Goal: Information Seeking & Learning: Find specific fact

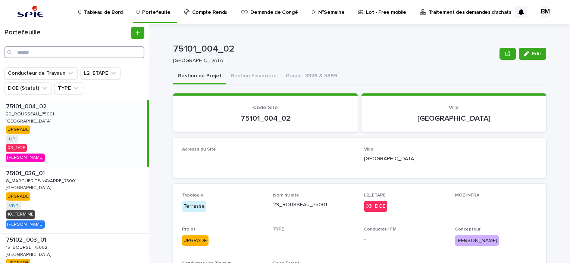
click at [99, 52] on input "Search" at bounding box center [74, 52] width 140 height 12
type input "**"
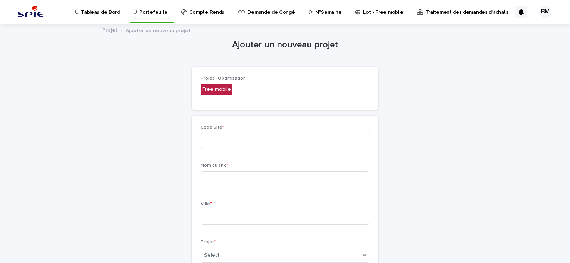
click at [149, 15] on p "Portefeuille" at bounding box center [153, 8] width 28 height 16
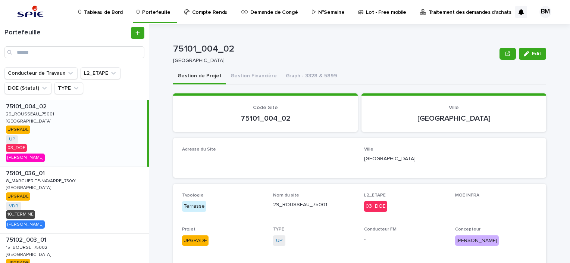
click at [49, 63] on div "Portefeuille" at bounding box center [74, 45] width 149 height 43
click at [58, 52] on input "Search" at bounding box center [74, 52] width 140 height 12
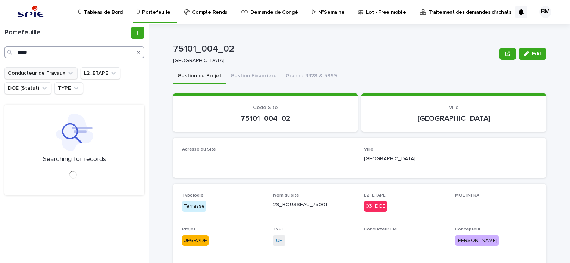
type input "*****"
click at [57, 75] on button "Conducteur de Travaux" at bounding box center [40, 73] width 73 height 12
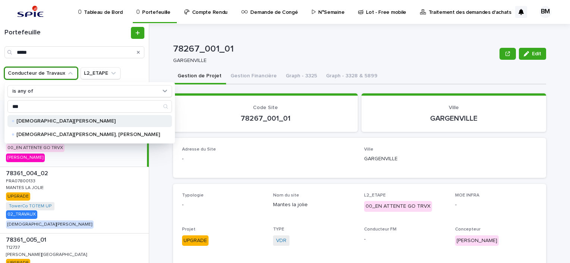
type input "***"
click at [73, 117] on div "[DEMOGRAPHIC_DATA][PERSON_NAME]" at bounding box center [89, 121] width 165 height 12
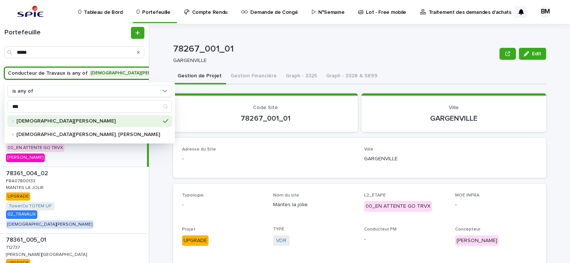
click at [159, 146] on div "78267_001_01 Edit 78267_001_01 GARGENVILLE Edit Sorry, there was an error savin…" at bounding box center [364, 143] width 412 height 239
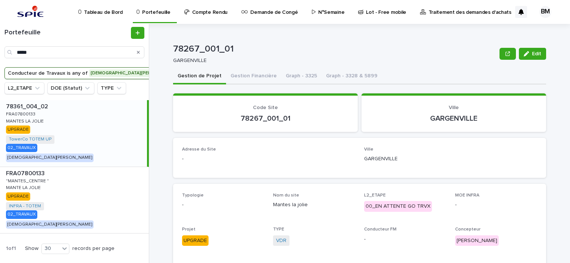
click at [90, 132] on div "78361_004_02 78361_004_02 FRA07800133 FRA07800133 MANTES LA JOLIE MANTES LA JOL…" at bounding box center [73, 133] width 147 height 66
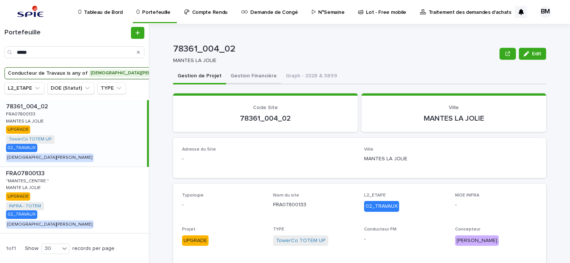
click at [257, 76] on button "Gestion Financière" at bounding box center [253, 77] width 55 height 16
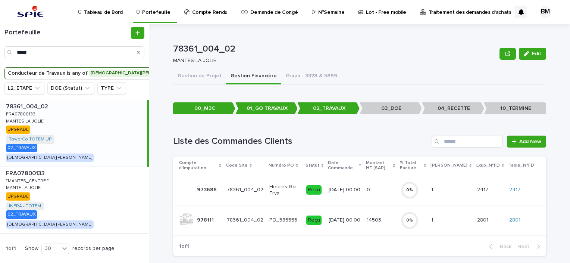
click at [360, 219] on p "[DATE] 00:00" at bounding box center [345, 220] width 32 height 6
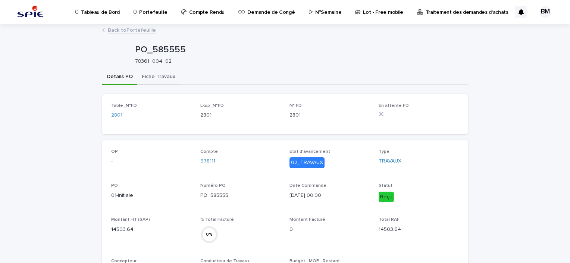
click at [163, 78] on button "Fiche Travaux" at bounding box center [158, 77] width 43 height 16
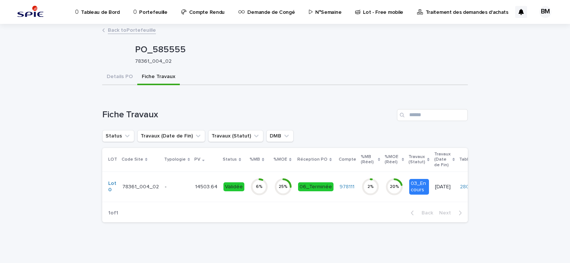
click at [165, 189] on p "-" at bounding box center [177, 187] width 24 height 6
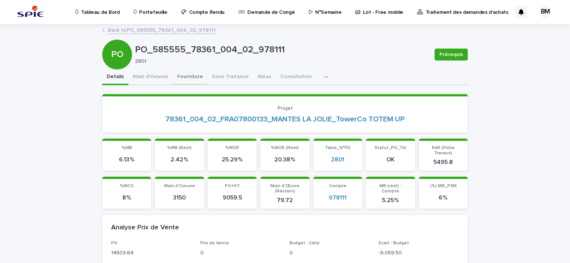
click at [193, 75] on button "Fourniture" at bounding box center [190, 77] width 35 height 16
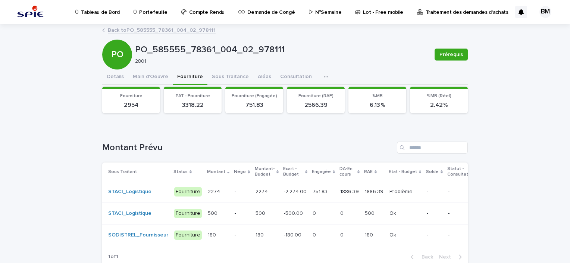
click at [235, 189] on p "-" at bounding box center [242, 191] width 15 height 6
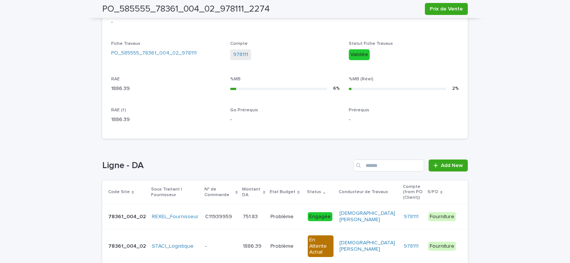
scroll to position [302, 0]
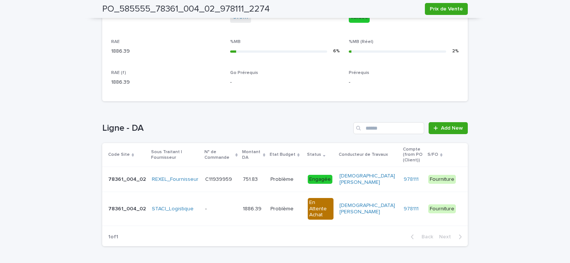
click at [298, 206] on p at bounding box center [286, 209] width 31 height 6
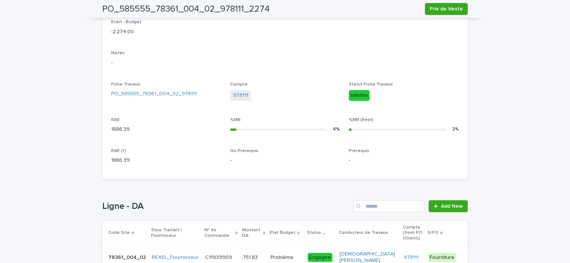
scroll to position [299, 0]
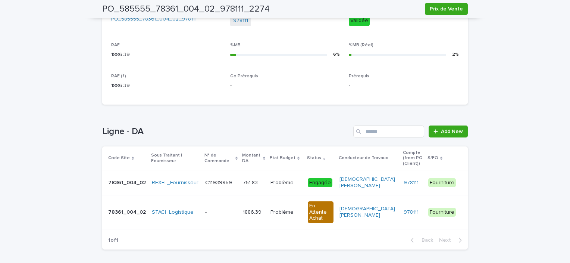
click at [300, 177] on td "Problème Problème" at bounding box center [286, 182] width 37 height 25
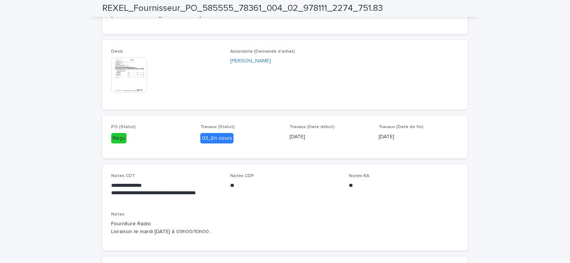
scroll to position [261, 0]
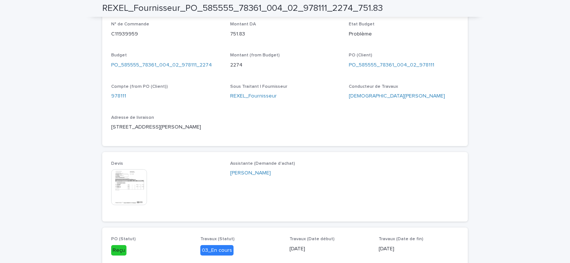
click at [131, 185] on img at bounding box center [129, 187] width 36 height 36
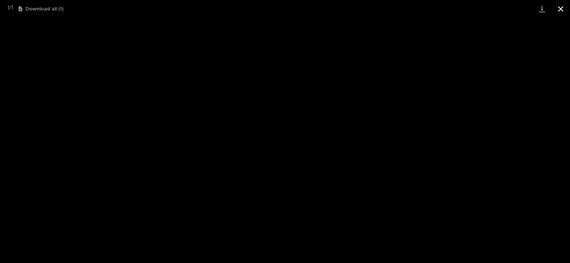
click at [560, 4] on button "Close gallery" at bounding box center [561, 9] width 19 height 18
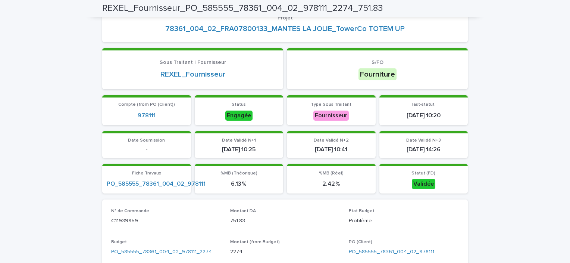
scroll to position [0, 0]
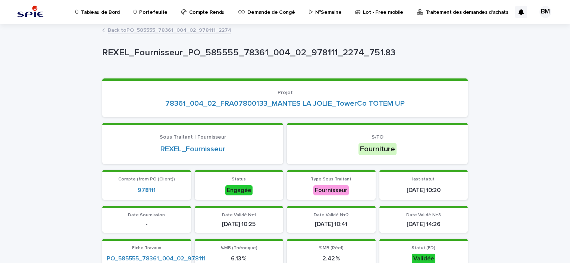
click at [147, 29] on link "Back to PO_585555_78361_004_02_978111_2274" at bounding box center [170, 29] width 124 height 9
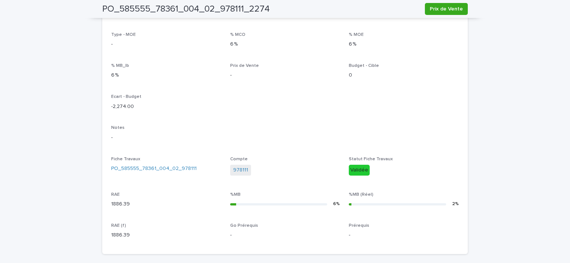
scroll to position [299, 0]
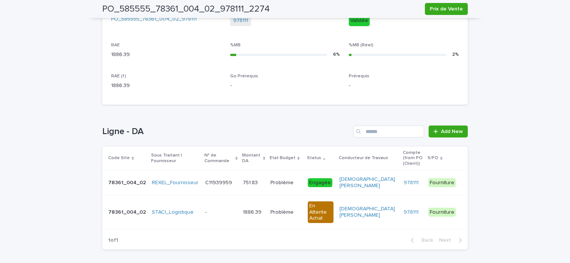
click at [227, 209] on p at bounding box center [221, 212] width 32 height 6
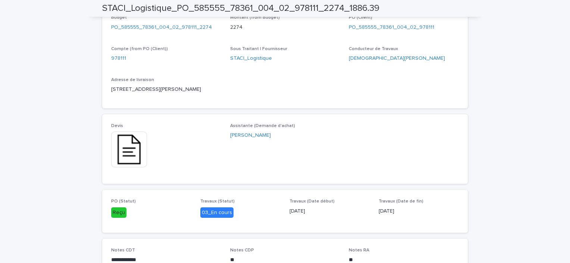
scroll to position [336, 0]
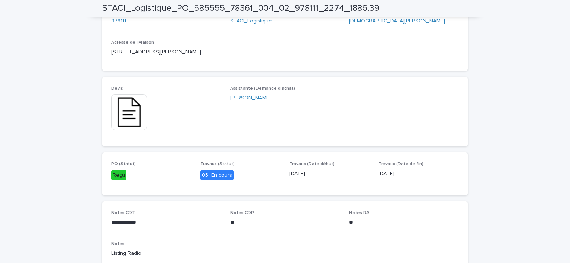
click at [123, 107] on img at bounding box center [129, 112] width 36 height 36
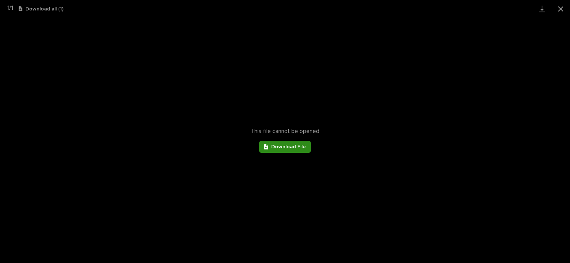
click at [276, 147] on span "Download File" at bounding box center [288, 146] width 35 height 5
click at [559, 5] on button "Close gallery" at bounding box center [561, 9] width 19 height 18
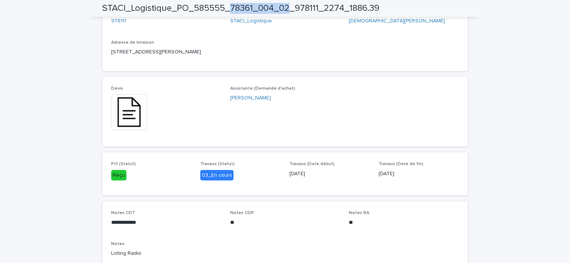
drag, startPoint x: 287, startPoint y: 5, endPoint x: 228, endPoint y: 12, distance: 58.6
click at [228, 12] on h2 "STACI_Logistique_PO_585555_78361_004_02_978111_2274_1886.39" at bounding box center [240, 8] width 277 height 11
copy h2 "78361_004_02"
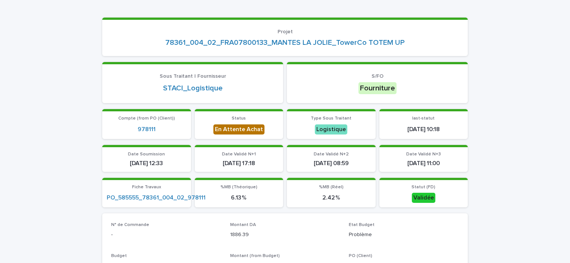
scroll to position [0, 0]
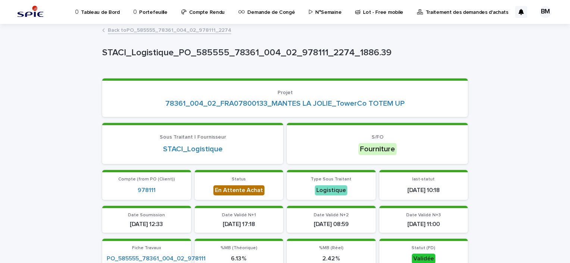
click at [181, 30] on link "Back to PO_585555_78361_004_02_978111_2274" at bounding box center [170, 29] width 124 height 9
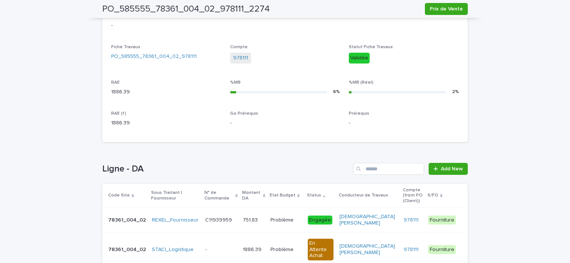
scroll to position [299, 0]
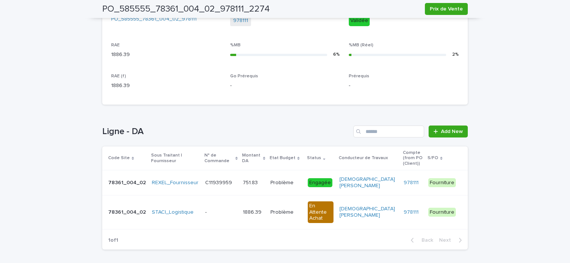
click at [257, 179] on p at bounding box center [254, 182] width 22 height 6
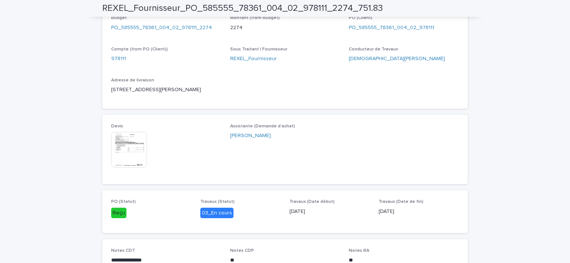
scroll to position [373, 0]
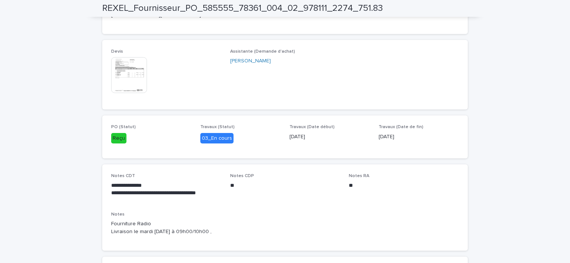
click at [125, 69] on img at bounding box center [129, 75] width 36 height 36
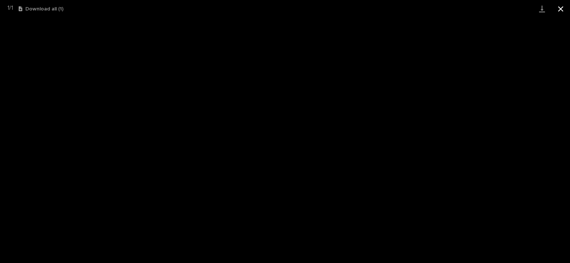
click at [559, 8] on button "Close gallery" at bounding box center [561, 9] width 19 height 18
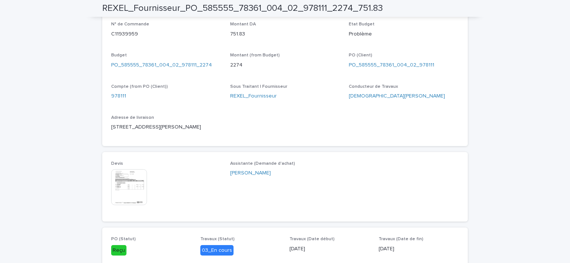
scroll to position [299, 0]
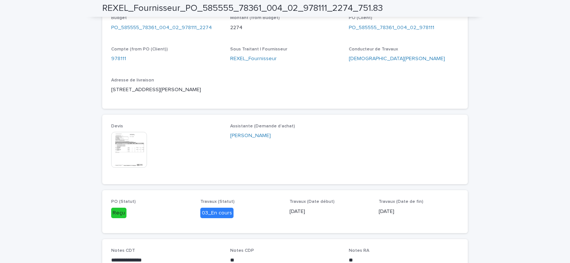
click at [122, 144] on img at bounding box center [129, 150] width 36 height 36
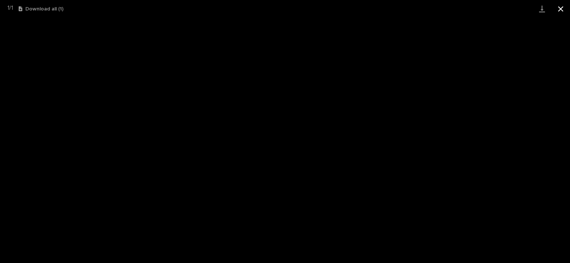
click at [557, 8] on button "Close gallery" at bounding box center [561, 9] width 19 height 18
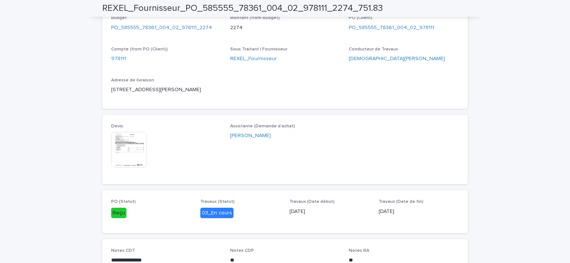
scroll to position [336, 0]
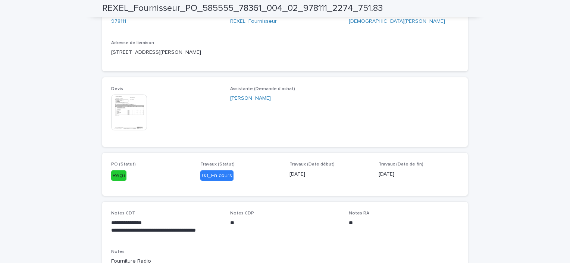
click at [134, 109] on img at bounding box center [129, 112] width 36 height 36
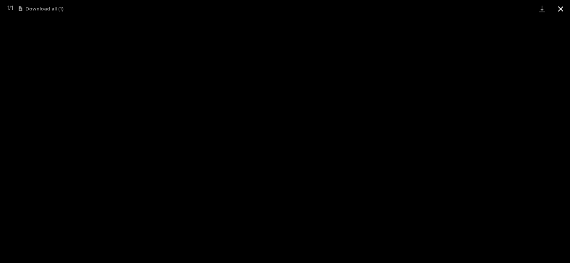
click at [561, 12] on button "Close gallery" at bounding box center [561, 9] width 19 height 18
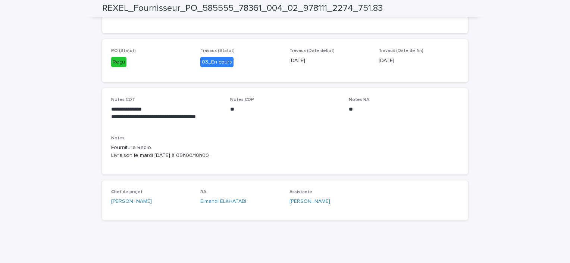
scroll to position [412, 0]
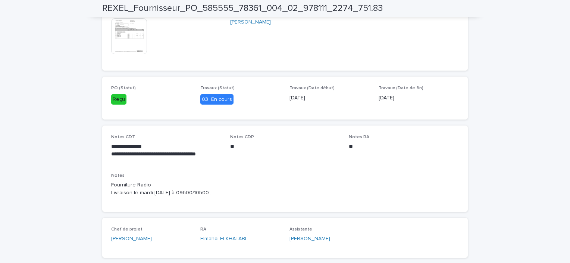
click at [121, 38] on img at bounding box center [129, 36] width 36 height 36
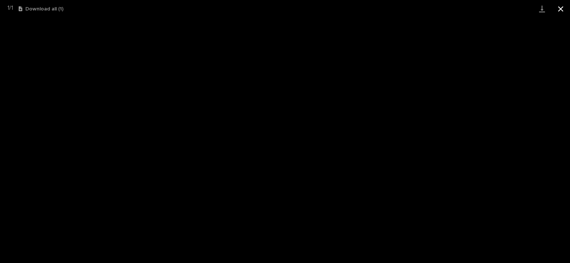
click at [560, 8] on button "Close gallery" at bounding box center [561, 9] width 19 height 18
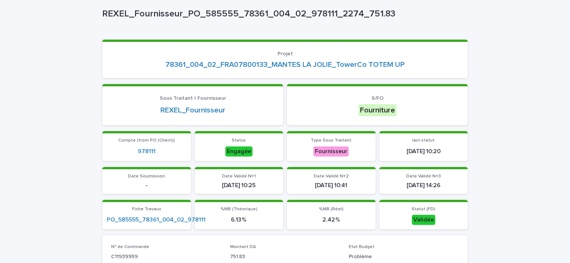
scroll to position [0, 0]
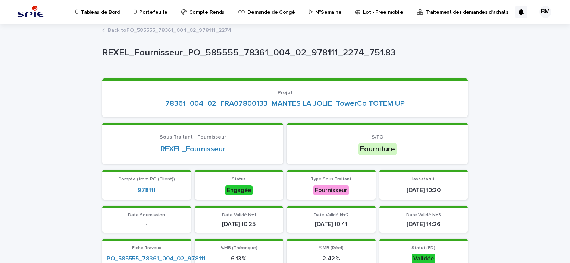
click at [184, 28] on link "Back to PO_585555_78361_004_02_978111_2274" at bounding box center [170, 29] width 124 height 9
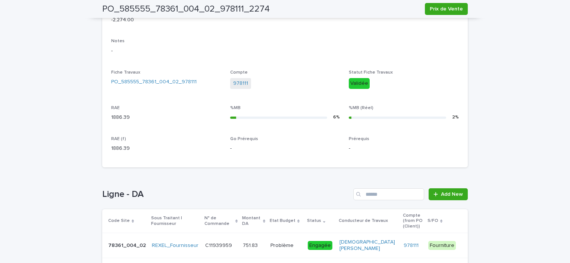
scroll to position [276, 0]
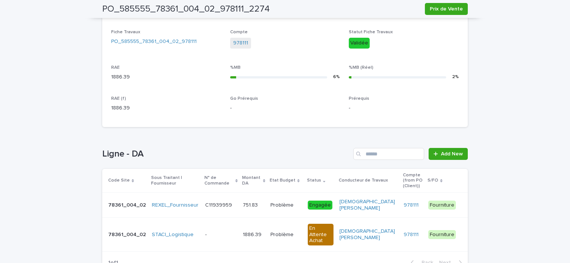
click at [388, 222] on td "[DEMOGRAPHIC_DATA][PERSON_NAME]" at bounding box center [369, 234] width 64 height 34
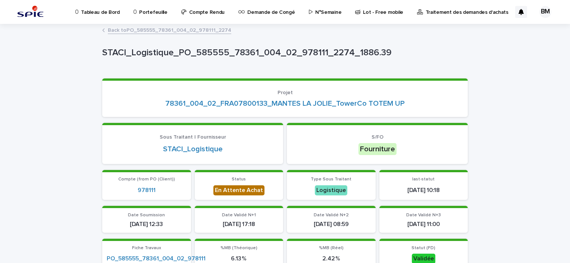
click at [179, 27] on link "Back to PO_585555_78361_004_02_978111_2274" at bounding box center [170, 29] width 124 height 9
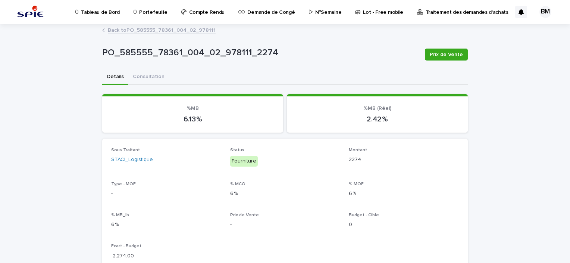
click at [166, 30] on link "Back to PO_585555_78361_004_02_978111" at bounding box center [162, 29] width 108 height 9
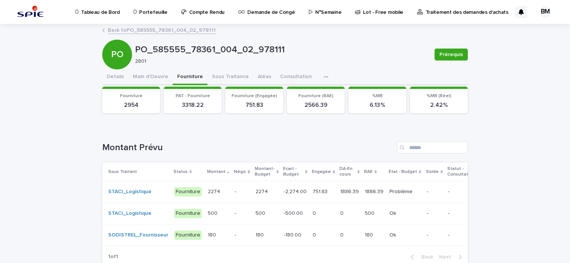
scroll to position [51, 0]
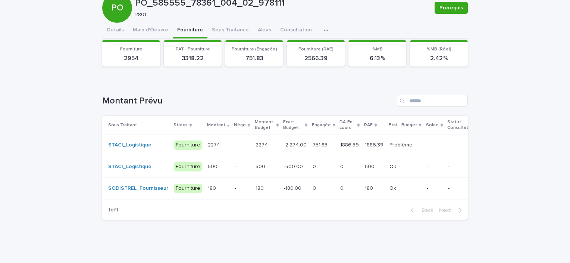
click at [322, 143] on td "751.83 751.83" at bounding box center [324, 145] width 28 height 22
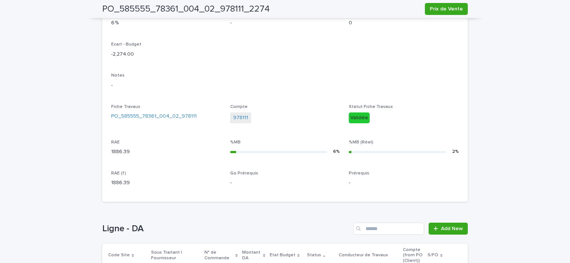
scroll to position [276, 0]
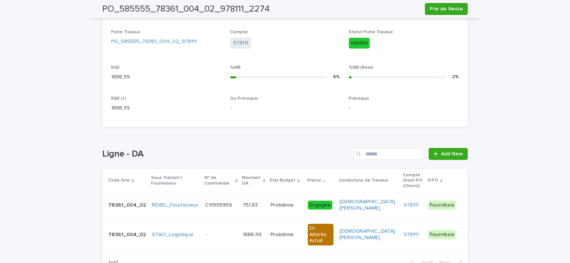
click at [218, 207] on td "C11939959 C11939959" at bounding box center [221, 205] width 38 height 25
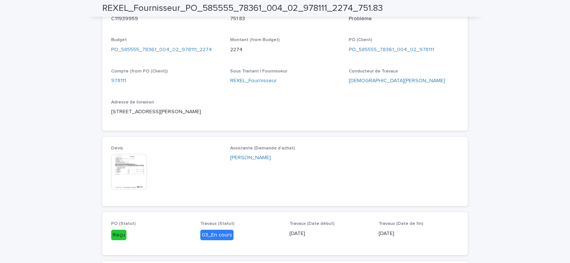
scroll to position [127, 0]
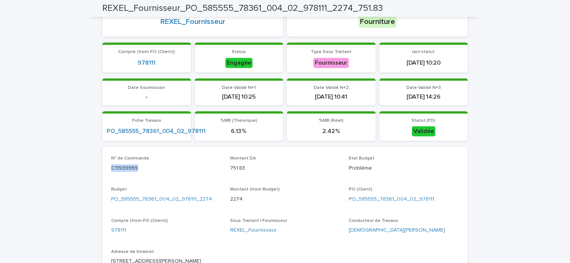
drag, startPoint x: 142, startPoint y: 170, endPoint x: 107, endPoint y: 172, distance: 34.7
click at [107, 172] on div "N° de Commande C11939959 Montant DA 751.83 Etat Budget Problème Budget PO_58555…" at bounding box center [285, 213] width 366 height 133
copy p "C11939959"
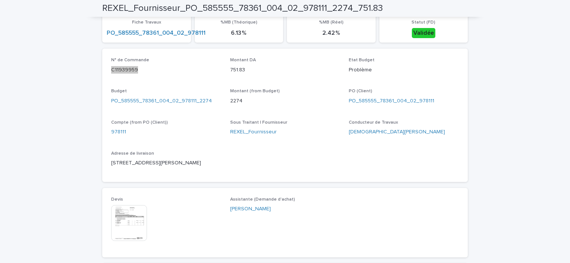
scroll to position [263, 0]
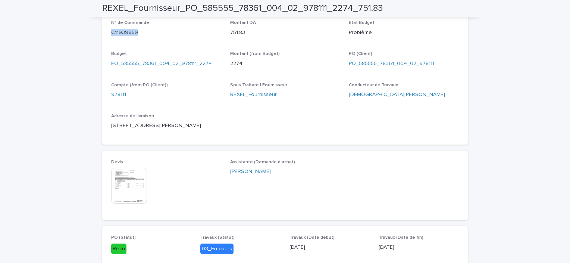
drag, startPoint x: 193, startPoint y: 125, endPoint x: 108, endPoint y: 131, distance: 84.9
click at [108, 131] on div "N° de Commande C11939959 Montant DA 751.83 Etat Budget Problème Budget PO_58555…" at bounding box center [285, 77] width 366 height 133
click at [211, 117] on p "Adresse de livraison" at bounding box center [166, 115] width 110 height 5
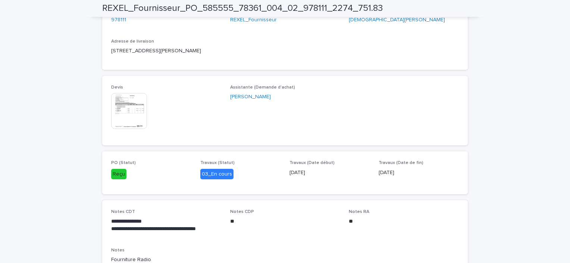
scroll to position [375, 0]
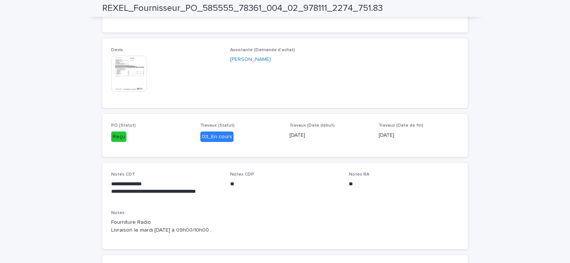
click at [125, 70] on img at bounding box center [129, 74] width 36 height 36
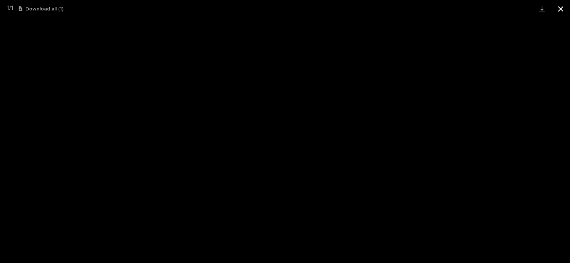
click at [558, 9] on button "Close gallery" at bounding box center [561, 9] width 19 height 18
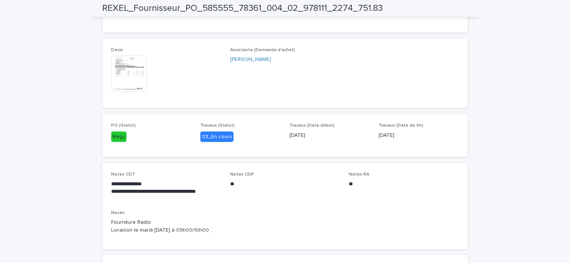
click at [360, 93] on div "Devis This file cannot be opened Download File Assistante (Demande d'achat) [PE…" at bounding box center [285, 72] width 348 height 51
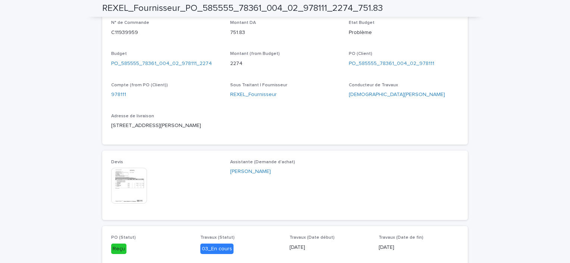
scroll to position [225, 0]
